Goal: Check status: Check status

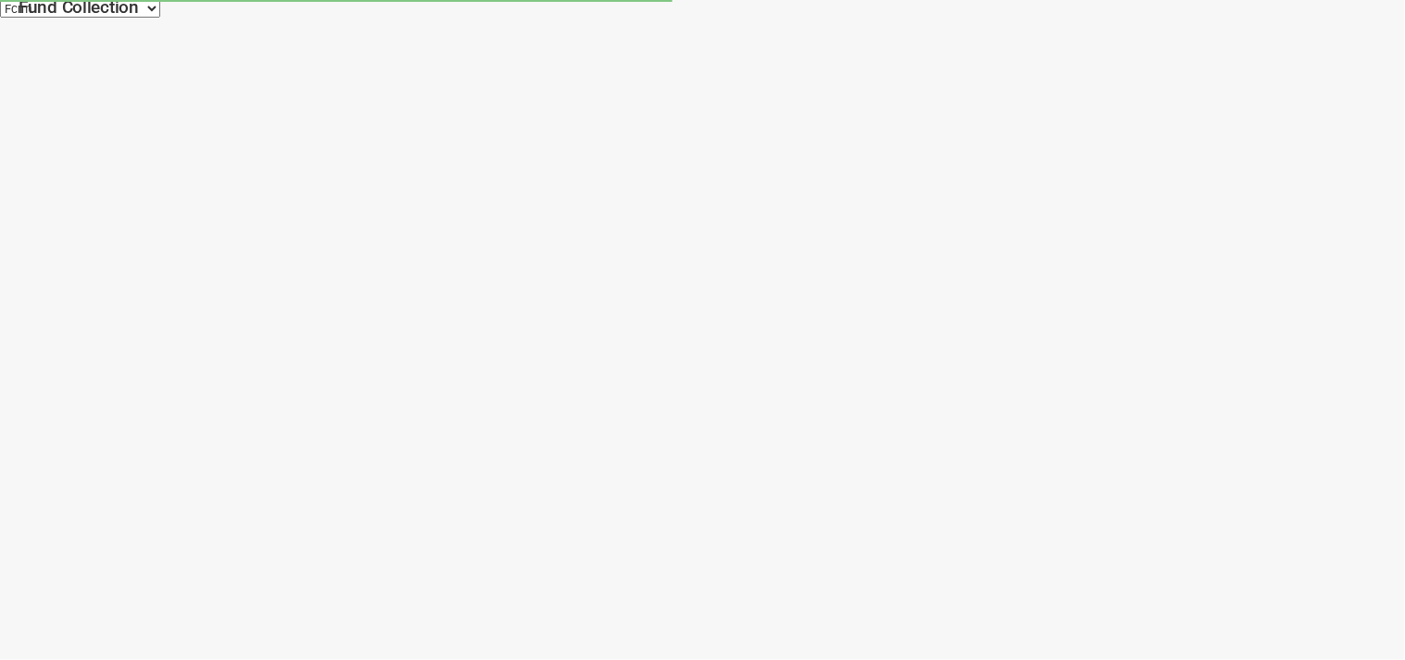
select select "100"
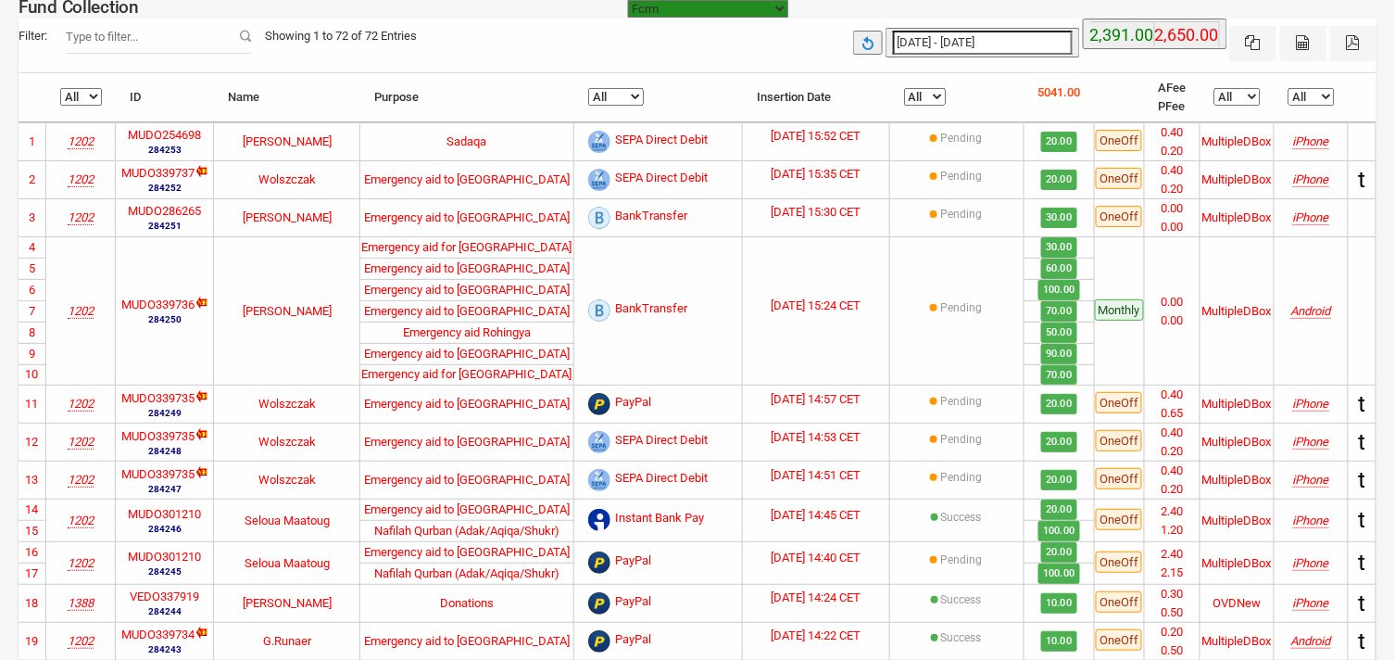
click at [97, 97] on select "All 1331 1202 1466 1388" at bounding box center [81, 97] width 42 height 18
type input "[DATE]"
click at [1017, 33] on input "[DATE] - [DATE]" at bounding box center [983, 43] width 180 height 24
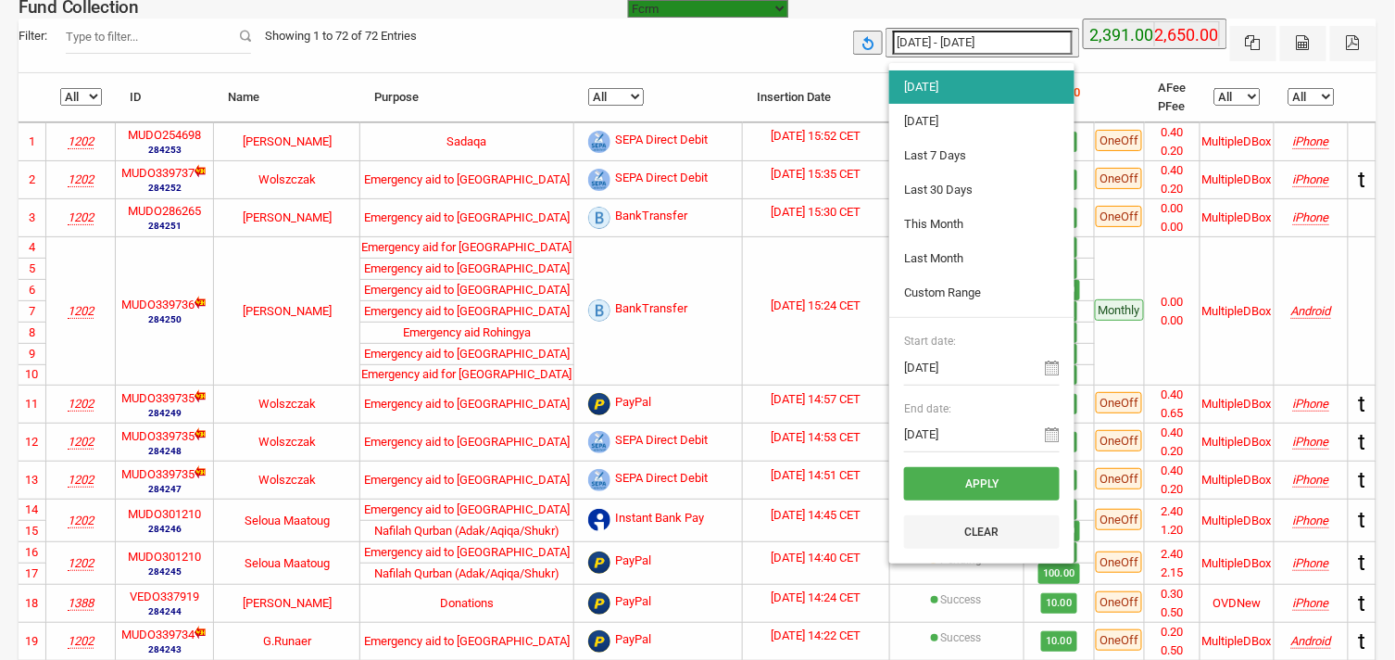
type input "[DATE]"
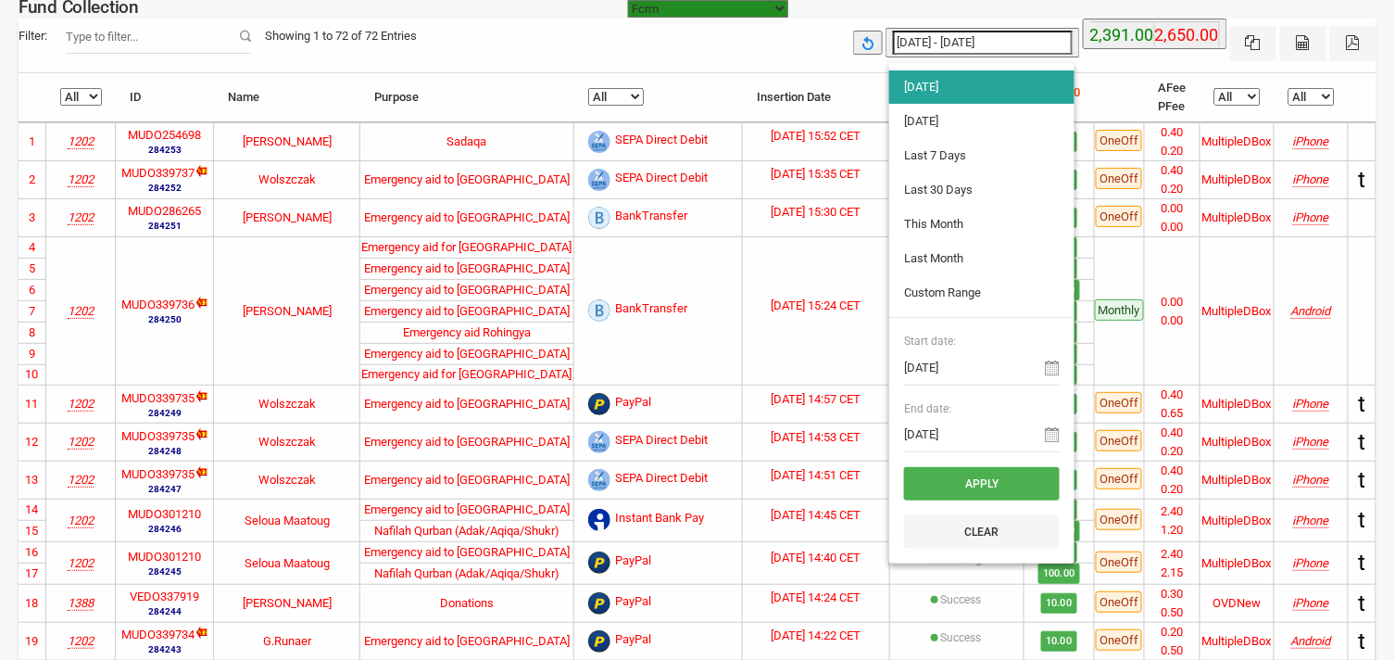
type input "[DATE]"
click at [954, 156] on li "Last 7 Days" at bounding box center [981, 155] width 185 height 33
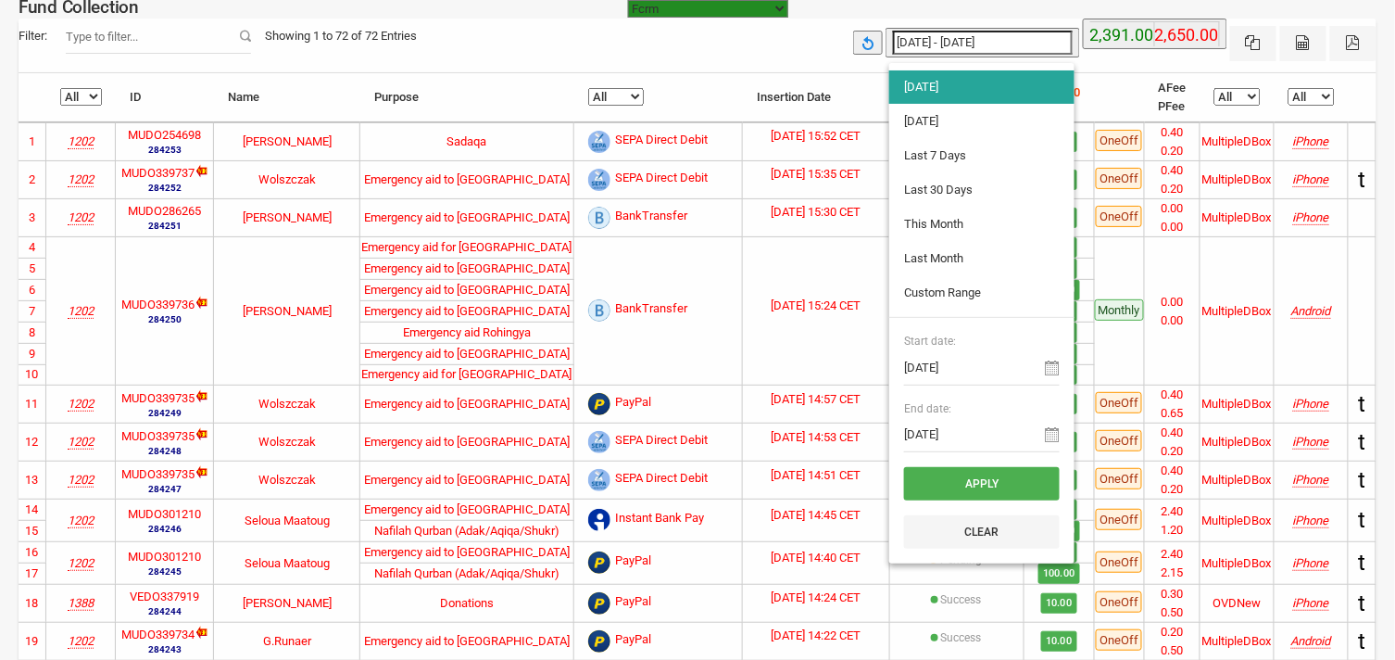
type input "[DATE] - [DATE]"
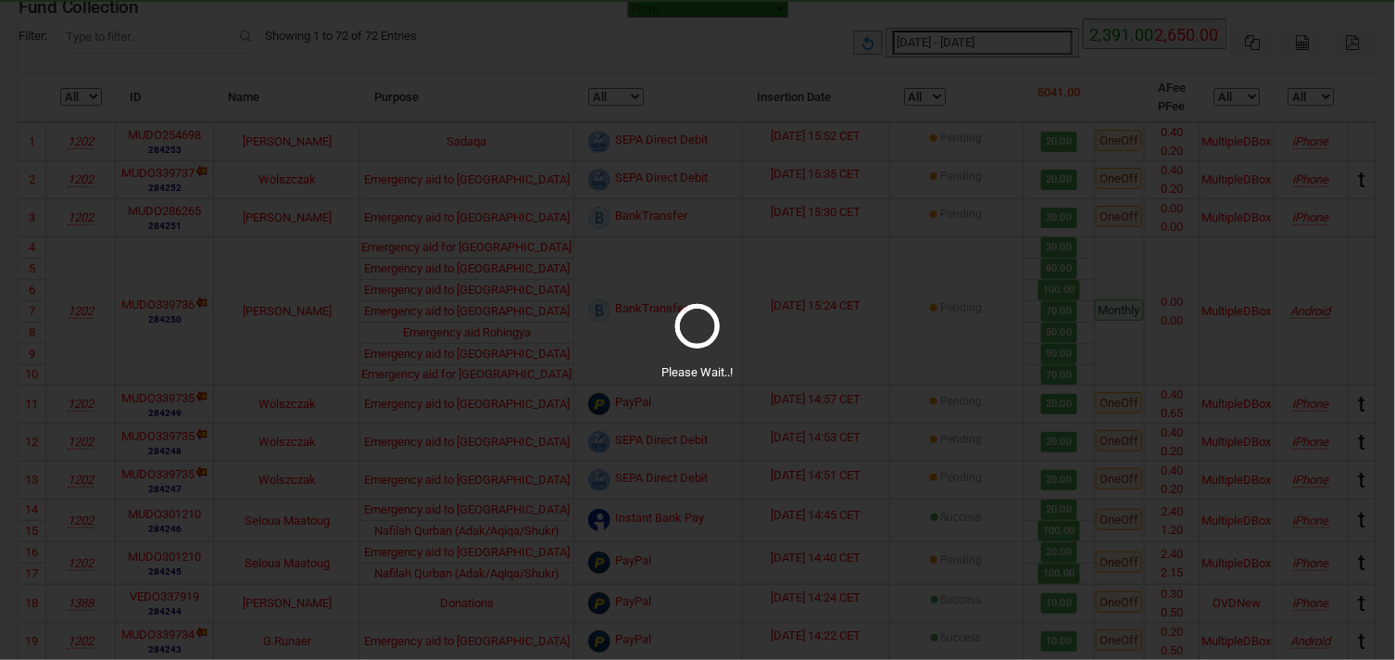
select select "100"
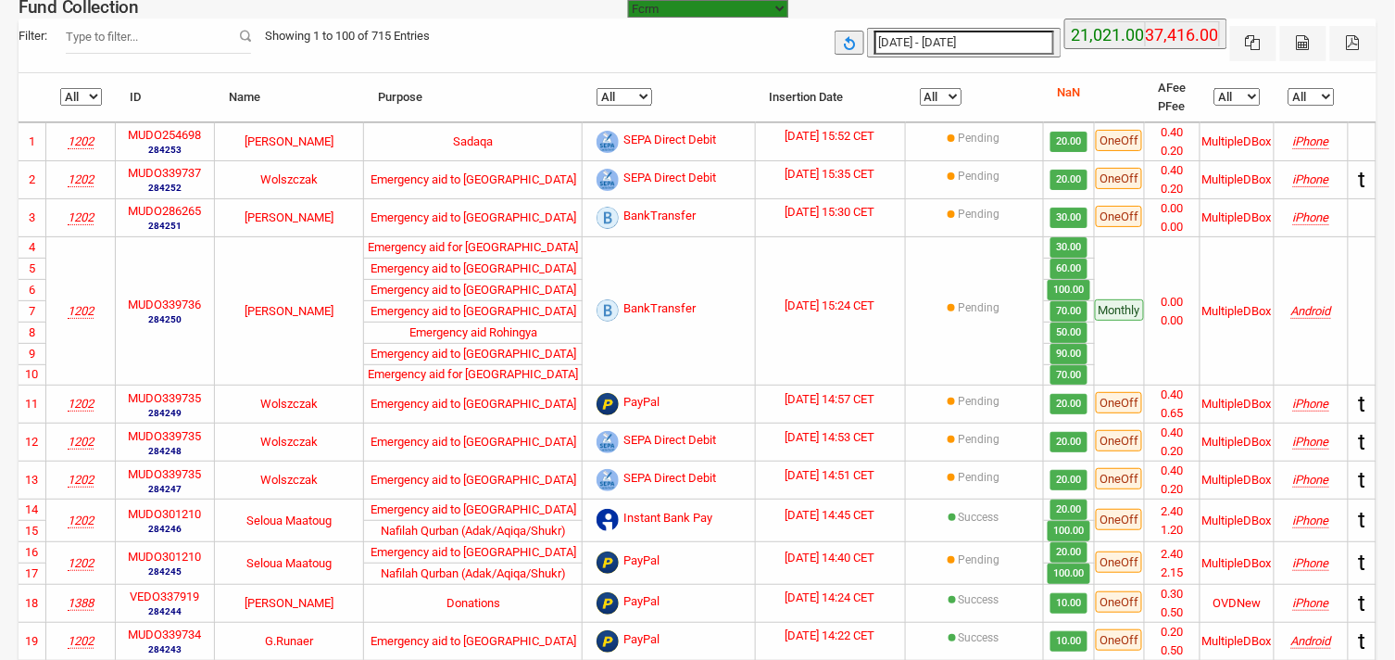
click at [94, 93] on select "All 1676 1888 1435 1331 1802 1830 1895 1917 1202 1313 1296 1466 1612 1388" at bounding box center [81, 97] width 42 height 18
select select "1296"
click at [60, 89] on select "All 1676 1888 1435 1331 1802 1830 1895 1917 1202 1313 1296 1466 1612 1388" at bounding box center [81, 97] width 42 height 18
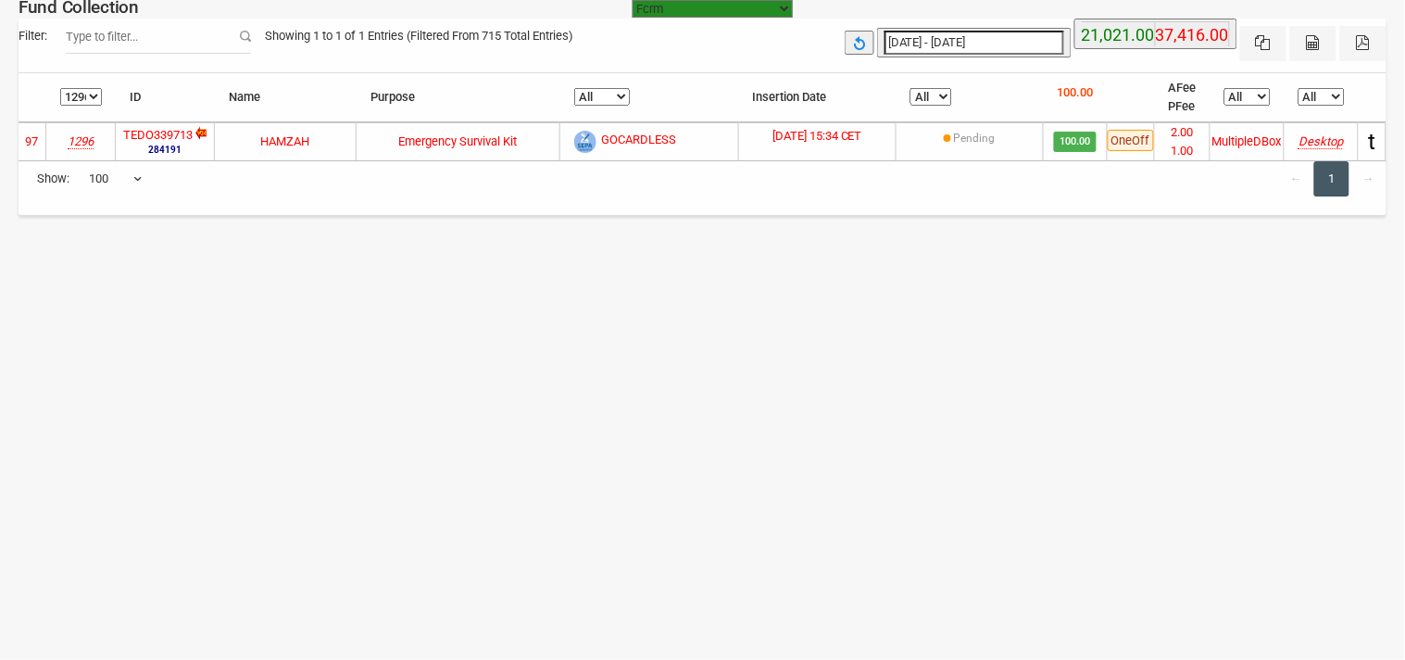
click at [95, 94] on select "All 1676 1888 1435 1331 1802 1830 1895 1917 1202 1313 1296 1466 1612 1388" at bounding box center [81, 97] width 42 height 18
click at [1033, 41] on input "[DATE] - [DATE]" at bounding box center [975, 43] width 180 height 24
type input "[DATE]"
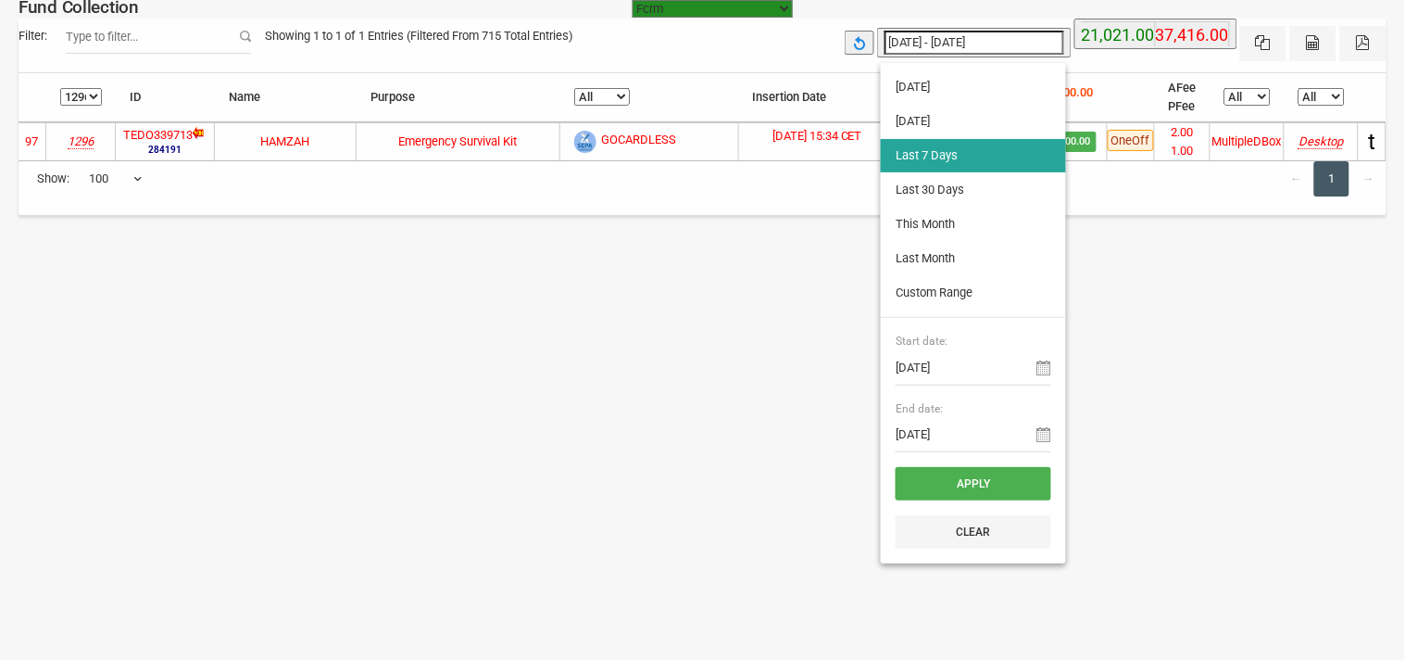
click at [1033, 41] on input "[DATE] - [DATE]" at bounding box center [975, 43] width 180 height 24
click at [699, 178] on div "← 1 → Show: 10 25 50 100 100" at bounding box center [703, 187] width 1368 height 55
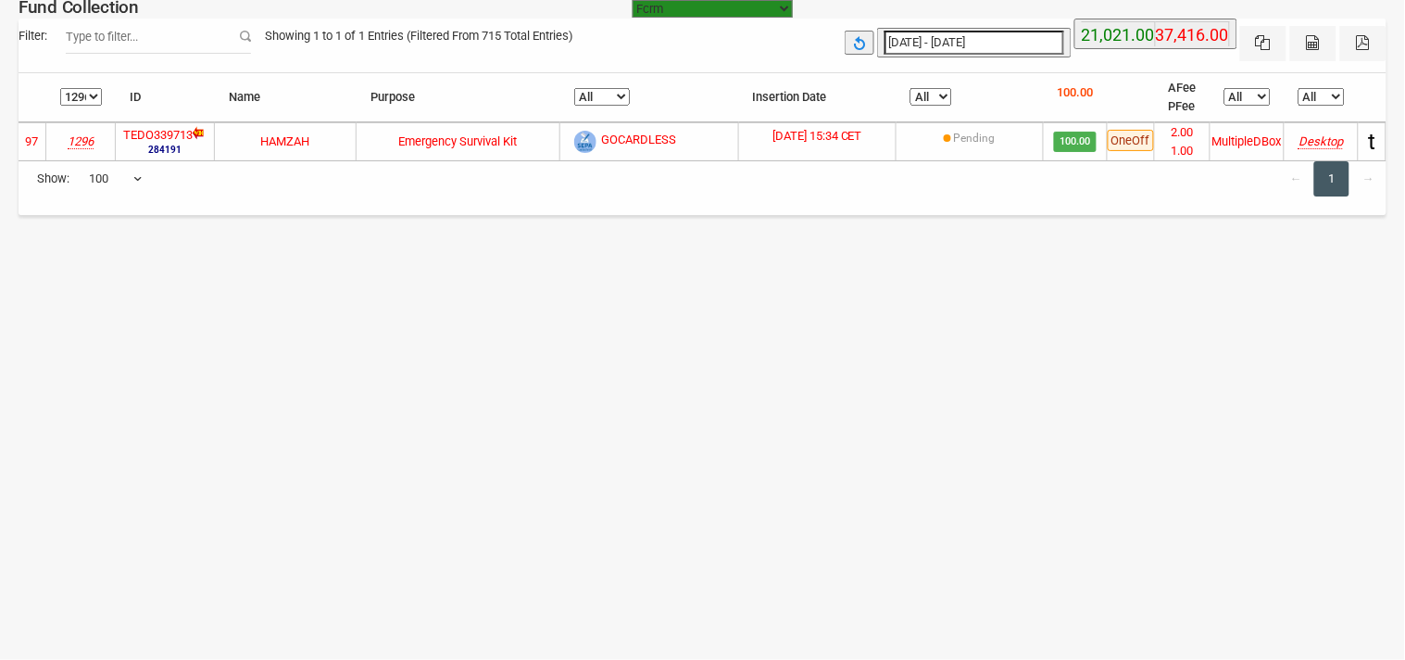
click at [1025, 37] on input "[DATE] - [DATE]" at bounding box center [975, 43] width 180 height 24
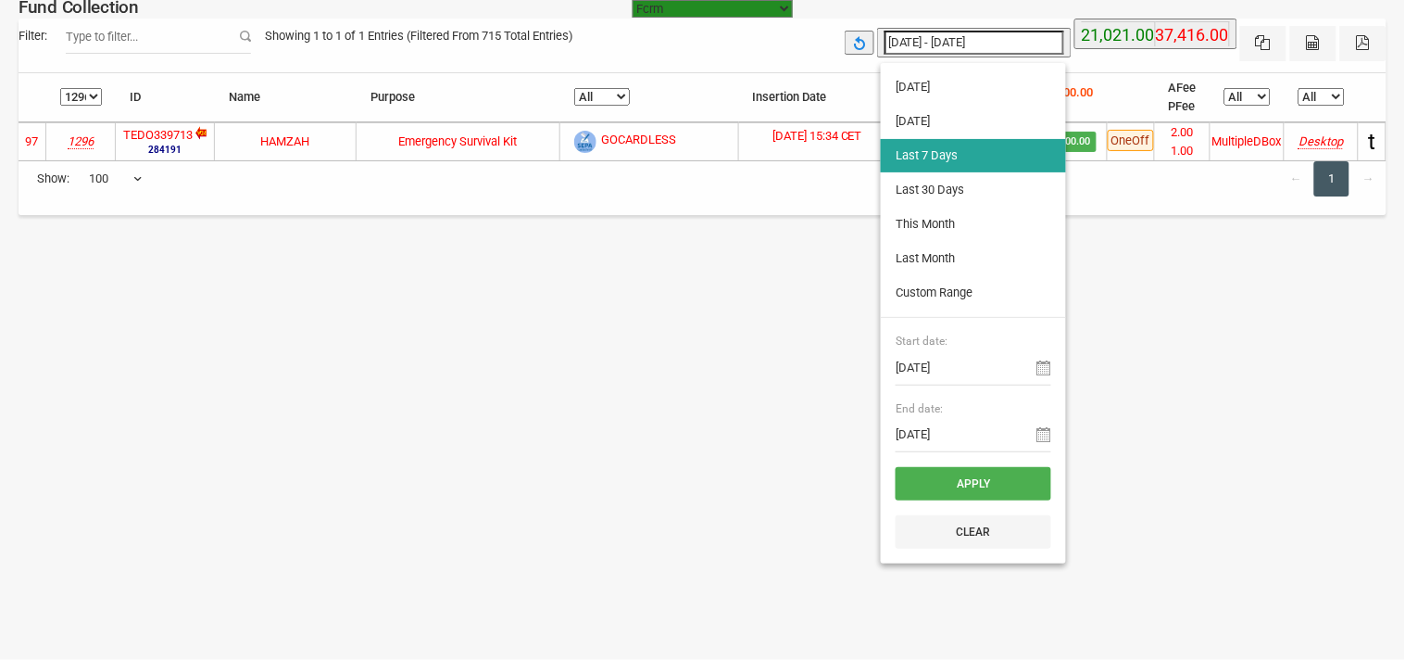
type input "[DATE]"
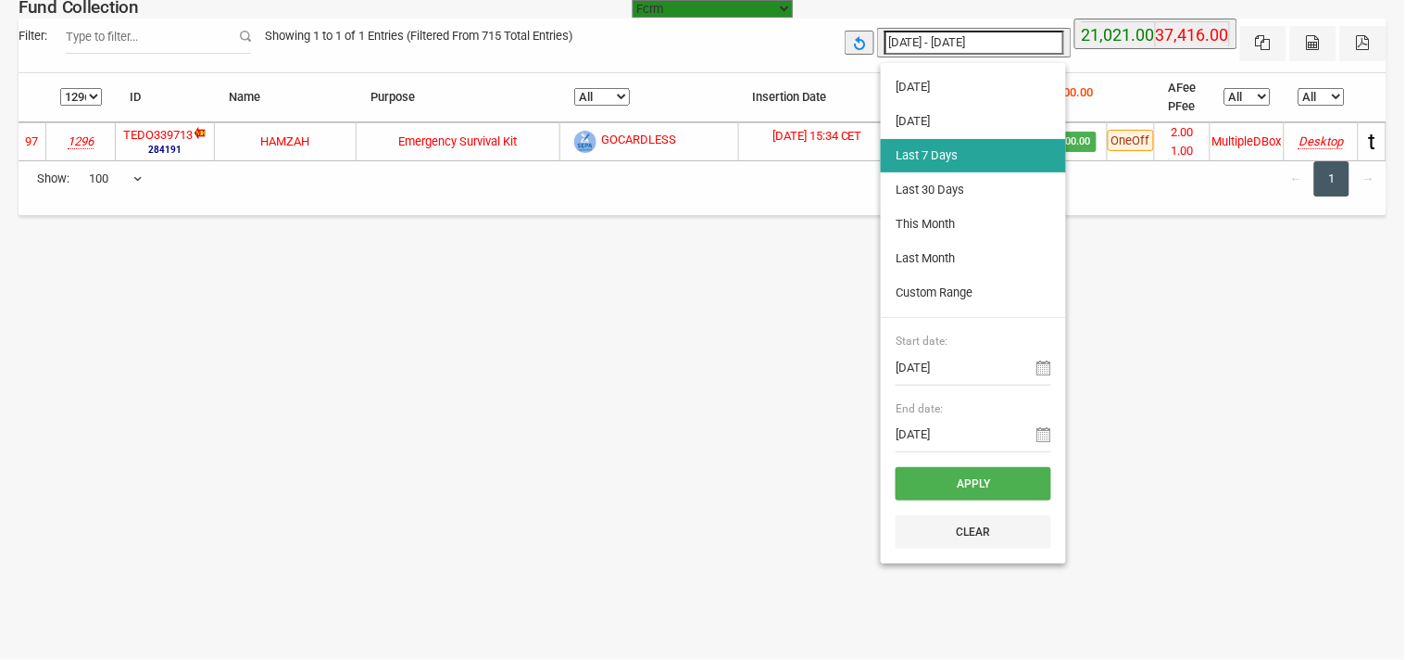
type input "[DATE]"
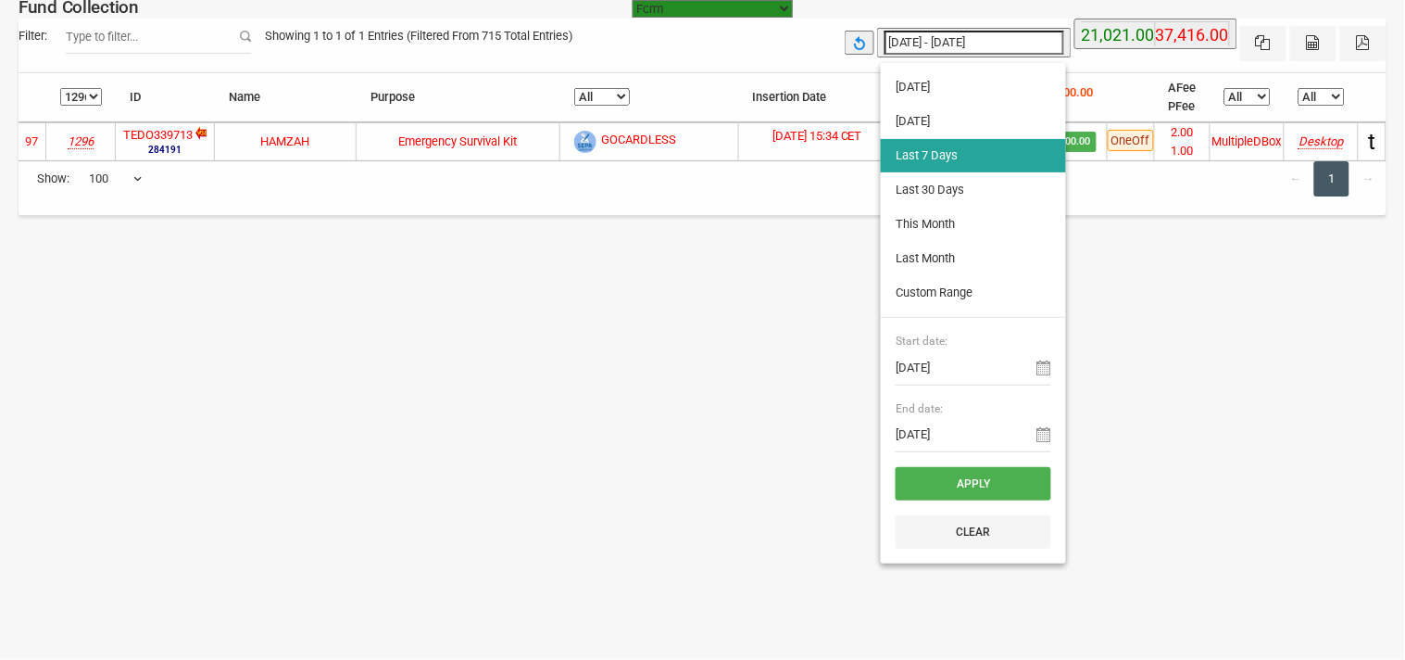
type input "[DATE]"
click at [962, 295] on li "Custom Range" at bounding box center [973, 292] width 185 height 33
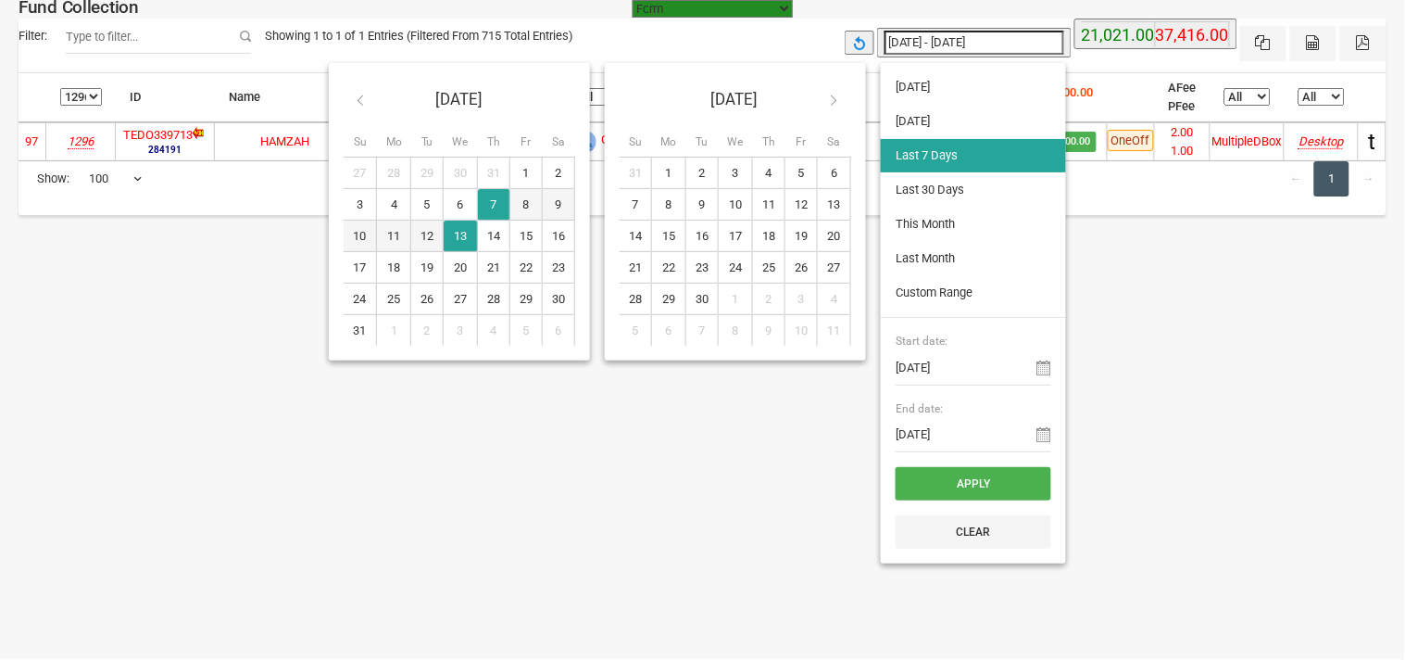
type input "[DATE]"
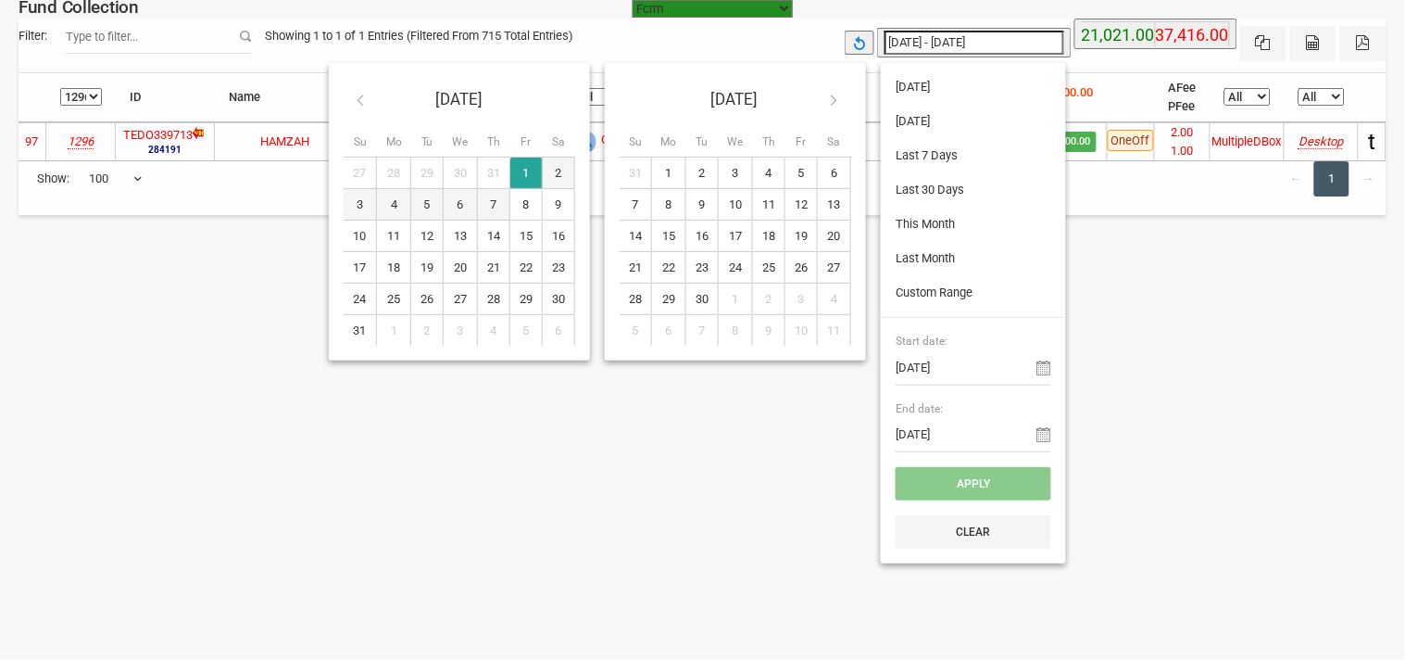
type input "[DATE]"
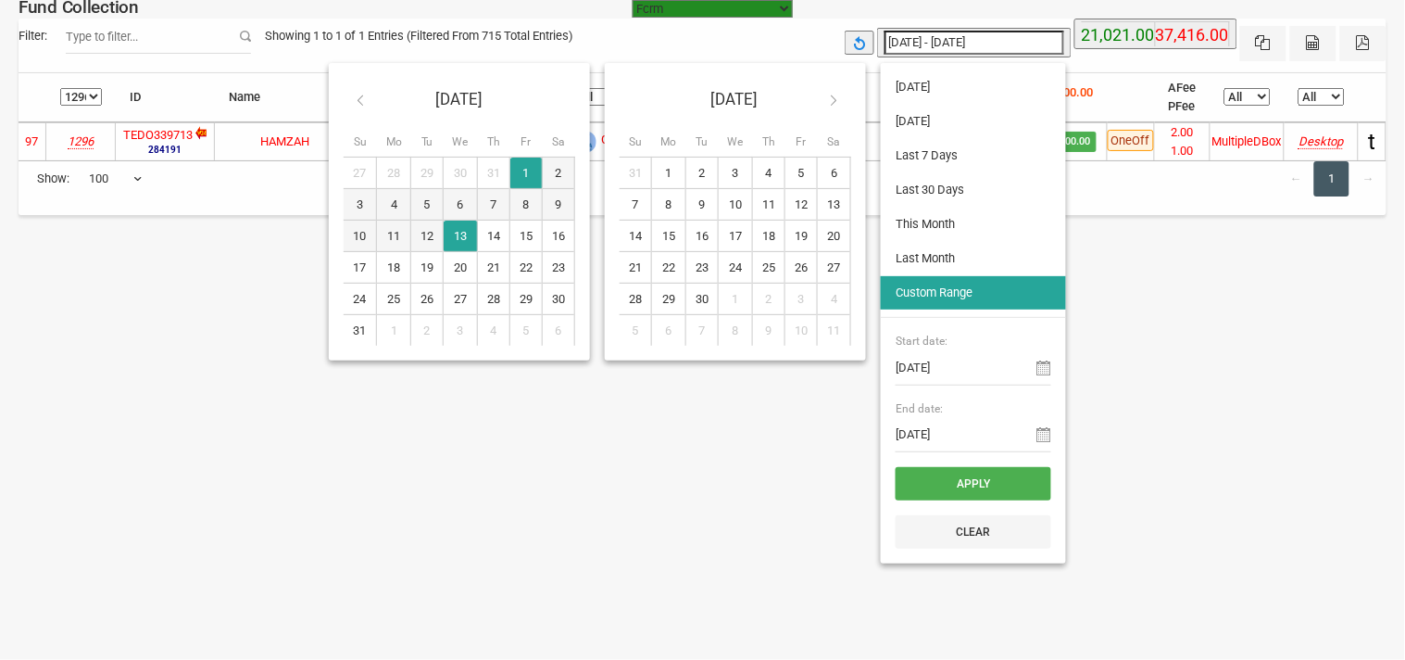
type input "[DATE]"
click at [1028, 487] on button "Apply" at bounding box center [974, 483] width 156 height 33
type input "[DATE] - [DATE]"
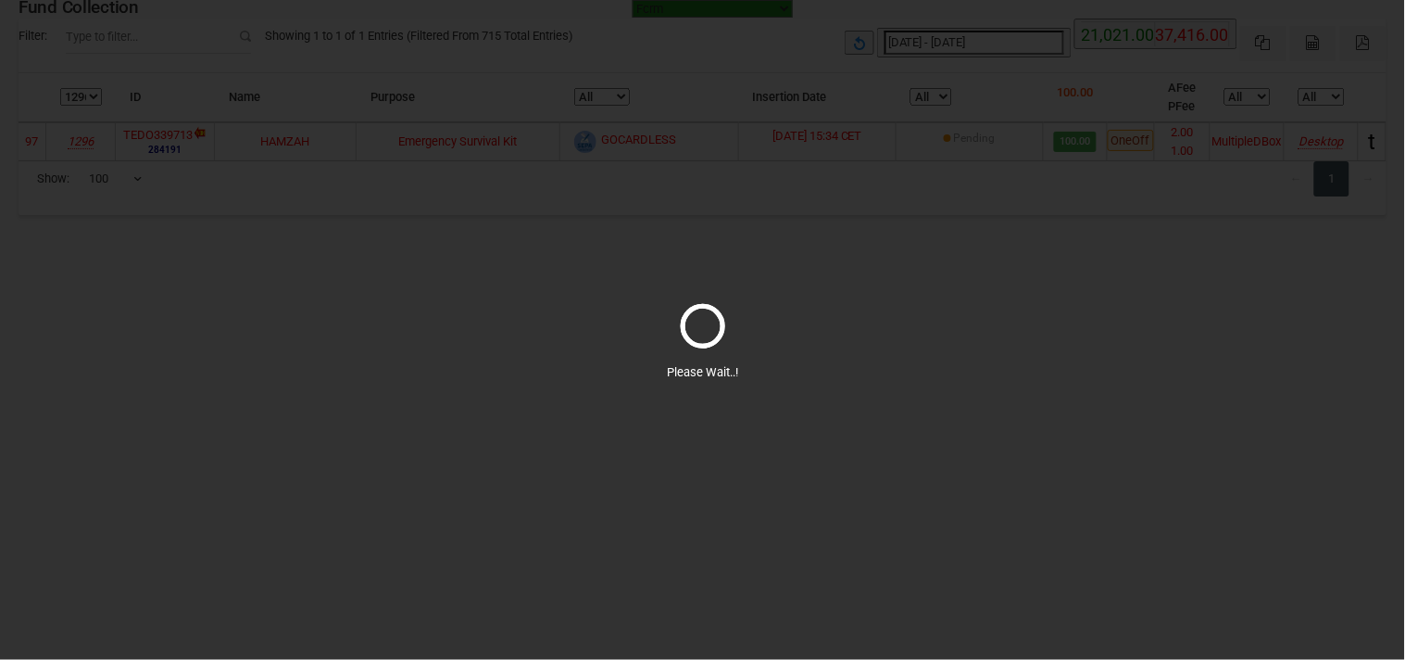
select select "100"
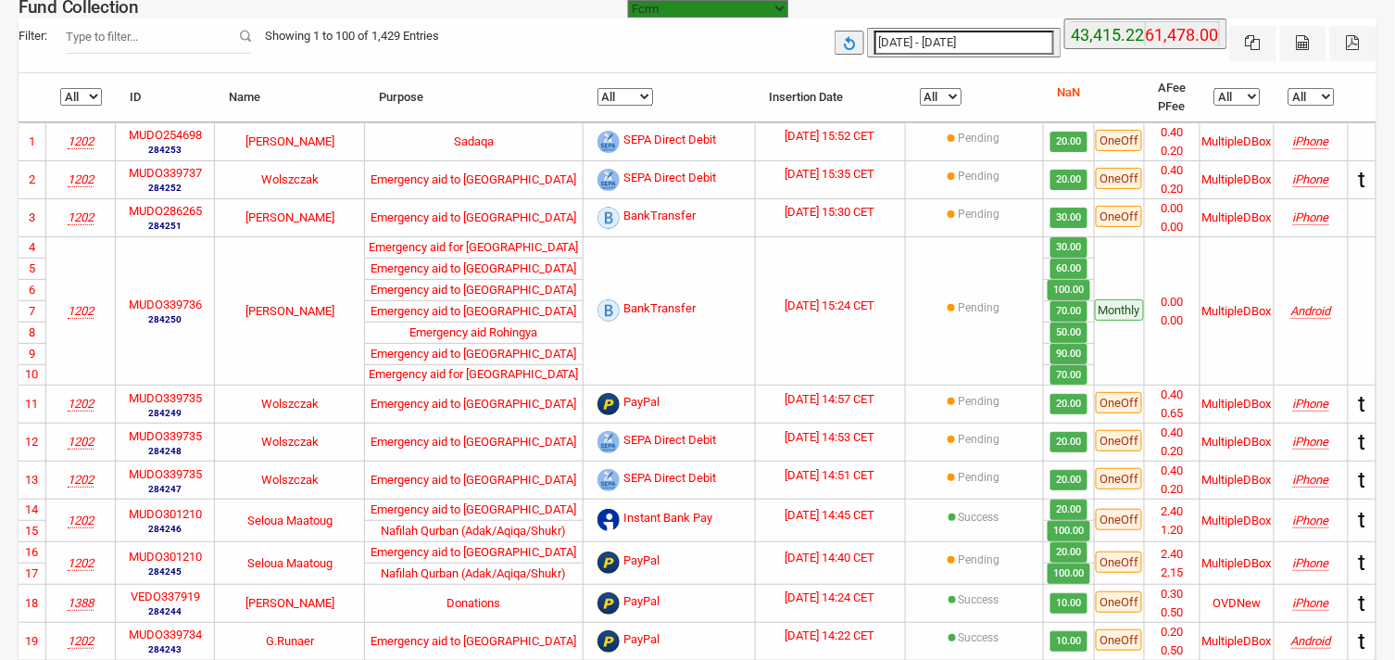
click at [84, 112] on th "All 1676 1888 1435 1341 1331 1802 1830 1895 1917 1202 1313 1296 1466 1612 1388" at bounding box center [80, 97] width 69 height 49
click at [84, 99] on select "All 1676 1888 1435 1341 1331 1802 1830 1895 1917 1202 1313 1296 1466 1612 1388" at bounding box center [81, 97] width 42 height 18
select select "1296"
click at [60, 89] on select "All 1676 1888 1435 1341 1331 1802 1830 1895 1917 1202 1313 1296 1466 1612 1388" at bounding box center [81, 97] width 42 height 18
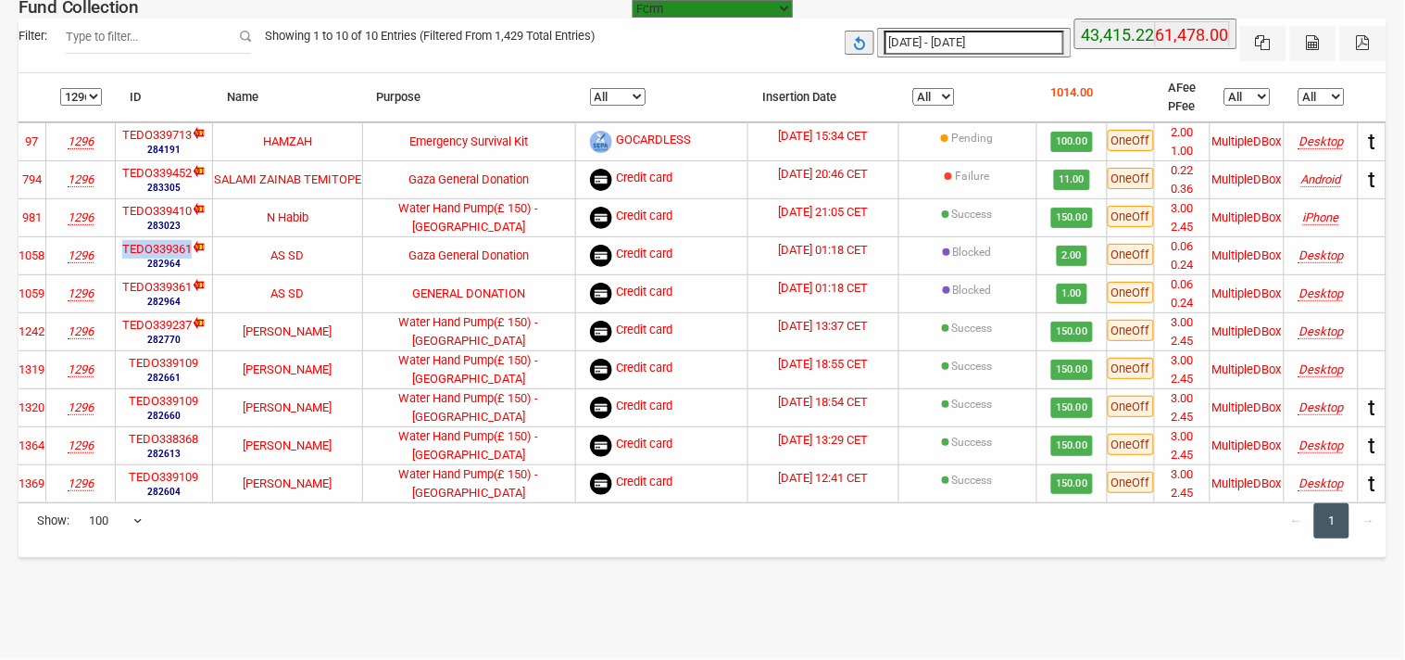
drag, startPoint x: 118, startPoint y: 246, endPoint x: 192, endPoint y: 245, distance: 74.1
click at [192, 245] on td "TEDO339361 282964" at bounding box center [164, 255] width 97 height 38
copy label "TEDO339361"
